Goal: Task Accomplishment & Management: Use online tool/utility

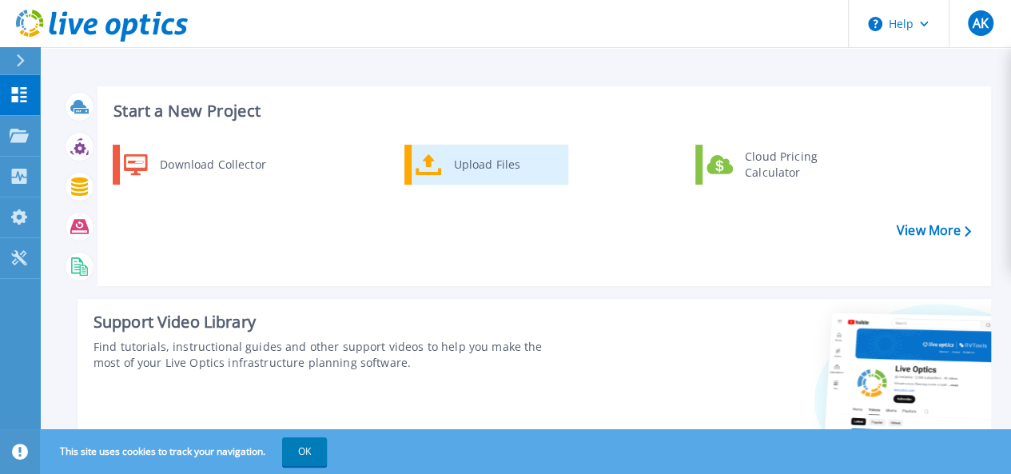
click at [456, 159] on div "Upload Files" at bounding box center [505, 165] width 118 height 32
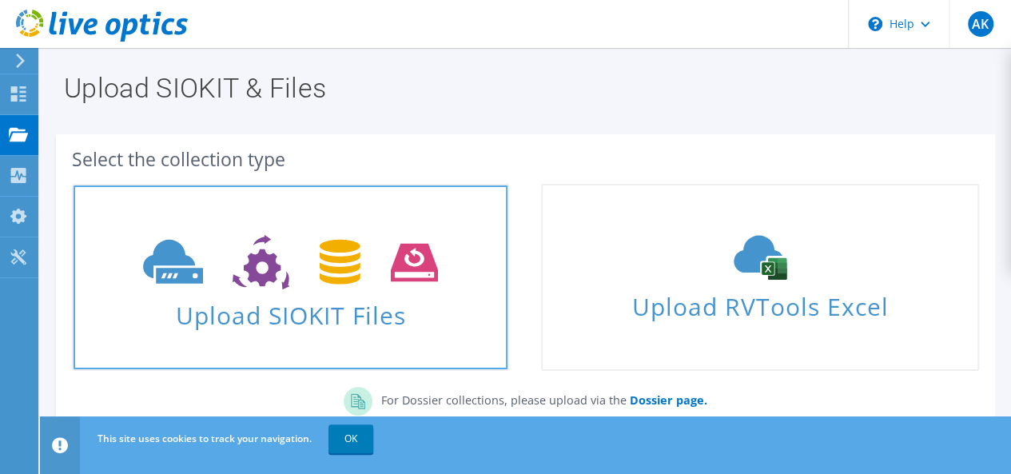
click at [305, 262] on icon at bounding box center [290, 262] width 295 height 55
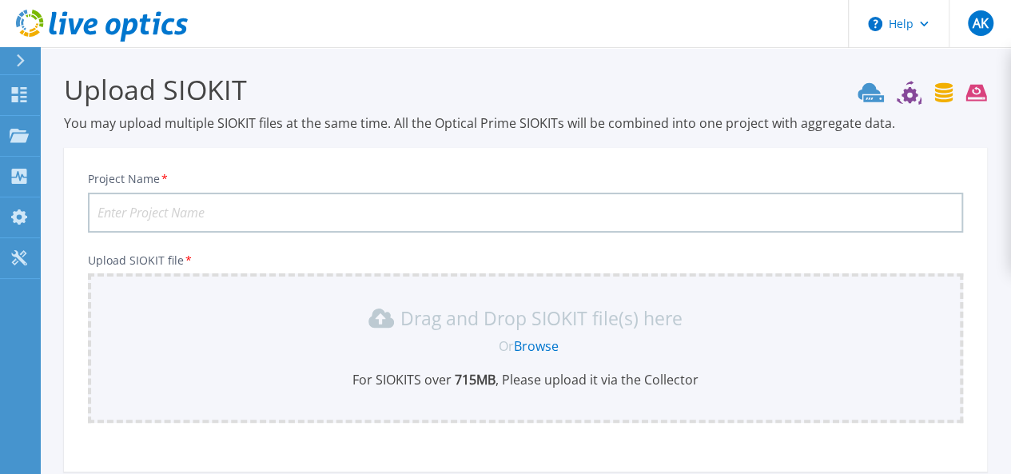
click at [229, 211] on input "Project Name *" at bounding box center [525, 213] width 875 height 40
type input "escnas02"
click at [552, 348] on link "Browse" at bounding box center [536, 346] width 45 height 18
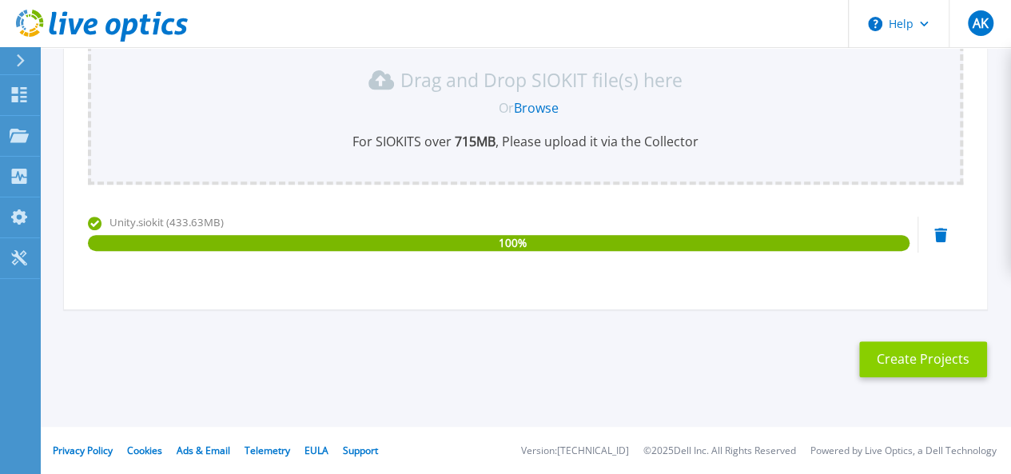
click at [890, 372] on button "Create Projects" at bounding box center [923, 359] width 128 height 36
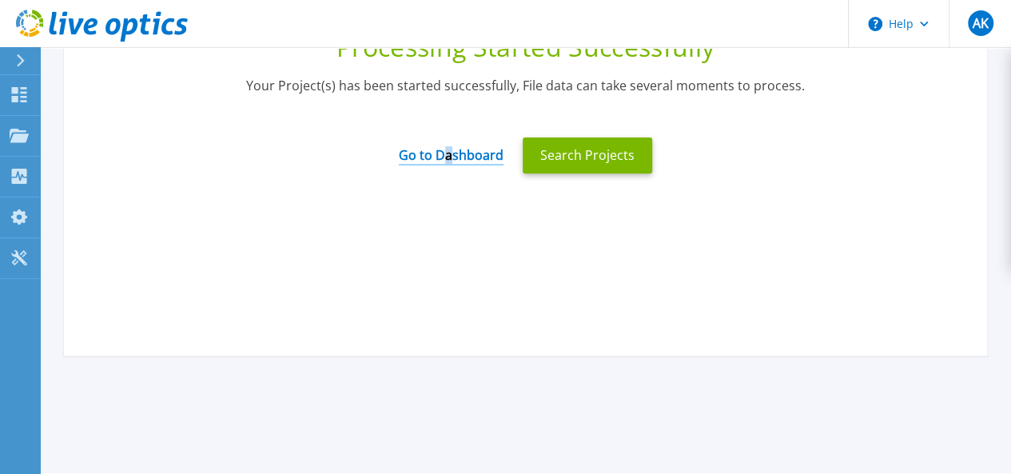
click at [449, 156] on link "Go to Dashboard" at bounding box center [451, 149] width 105 height 31
